Goal: Task Accomplishment & Management: Use online tool/utility

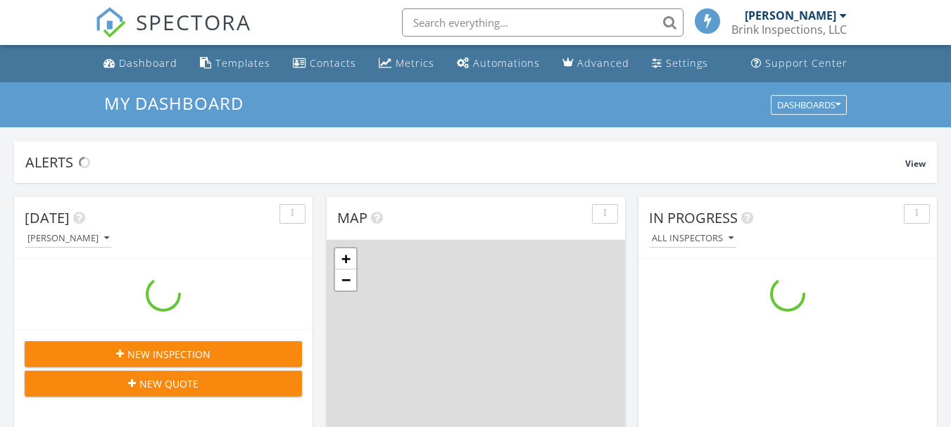
scroll to position [1303, 973]
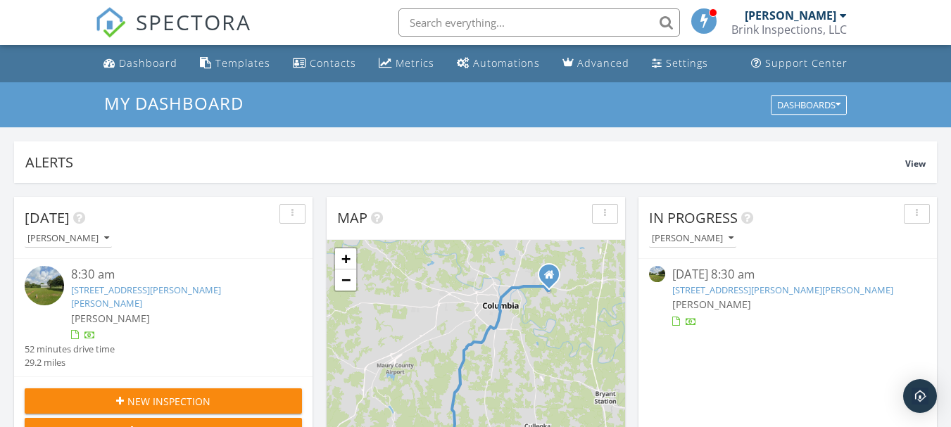
click at [760, 291] on link "[STREET_ADDRESS][PERSON_NAME][PERSON_NAME]" at bounding box center [782, 290] width 221 height 13
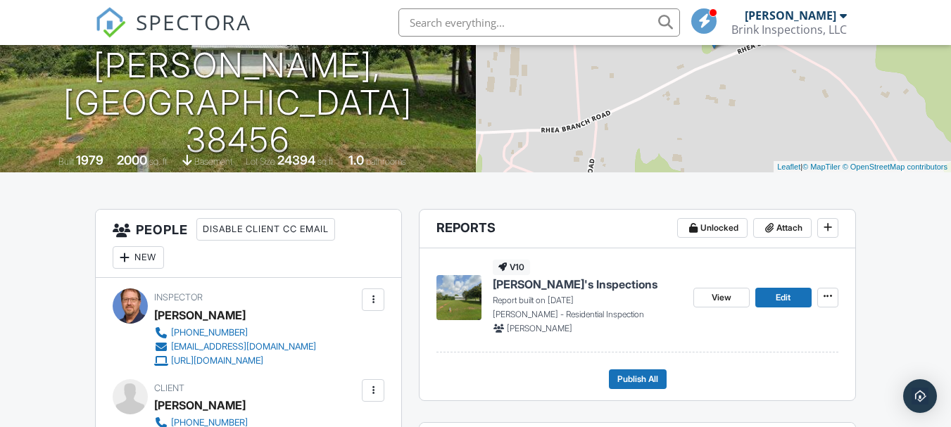
scroll to position [211, 0]
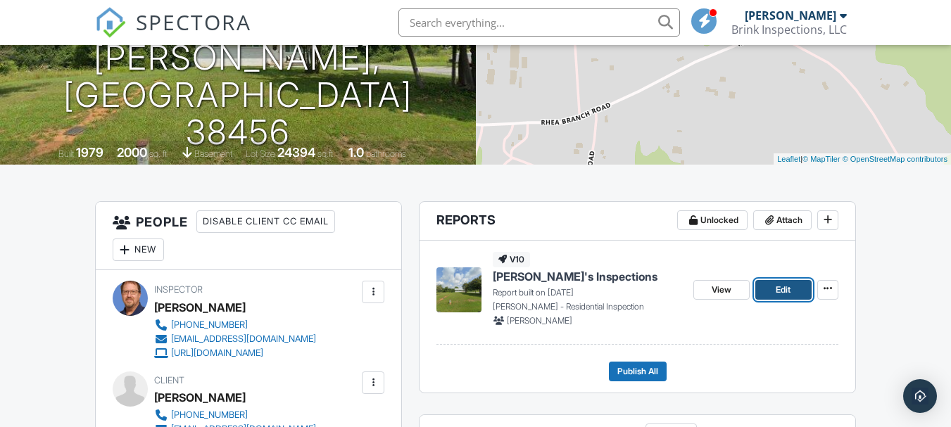
click at [764, 297] on link "Edit" at bounding box center [783, 290] width 56 height 20
